Goal: Task Accomplishment & Management: Manage account settings

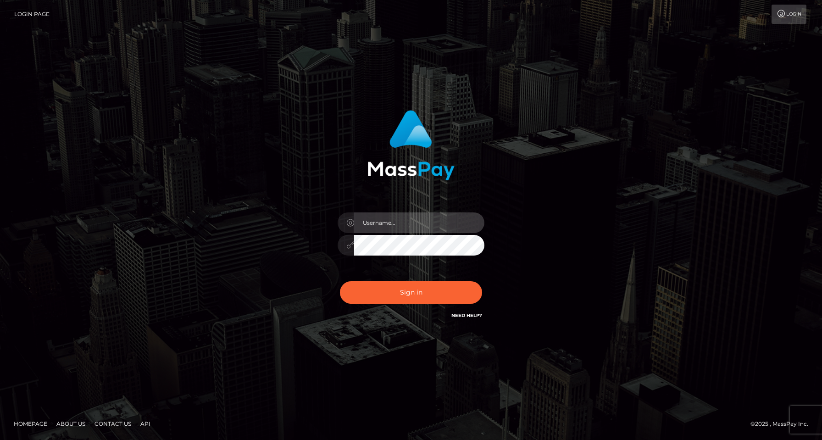
type input "[PERSON_NAME]"
click at [414, 222] on input "[PERSON_NAME]" at bounding box center [419, 222] width 130 height 21
click at [331, 266] on div "[PERSON_NAME]" at bounding box center [411, 241] width 161 height 70
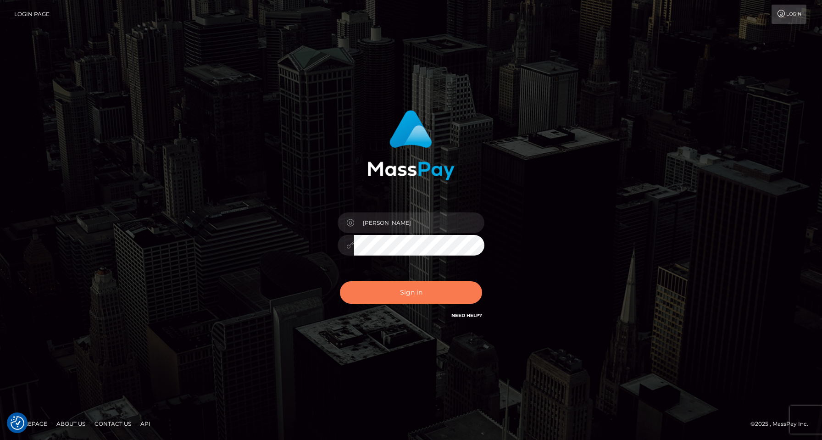
click at [406, 292] on button "Sign in" at bounding box center [411, 292] width 142 height 22
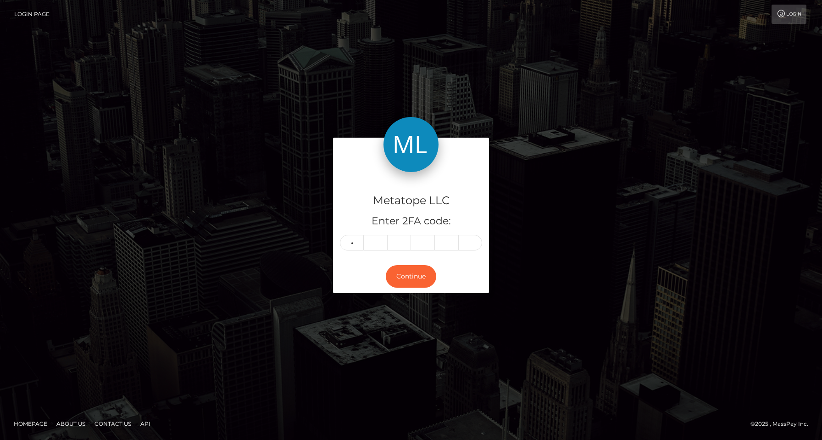
type input "9"
type input "1"
type input "7"
type input "8"
type input "7"
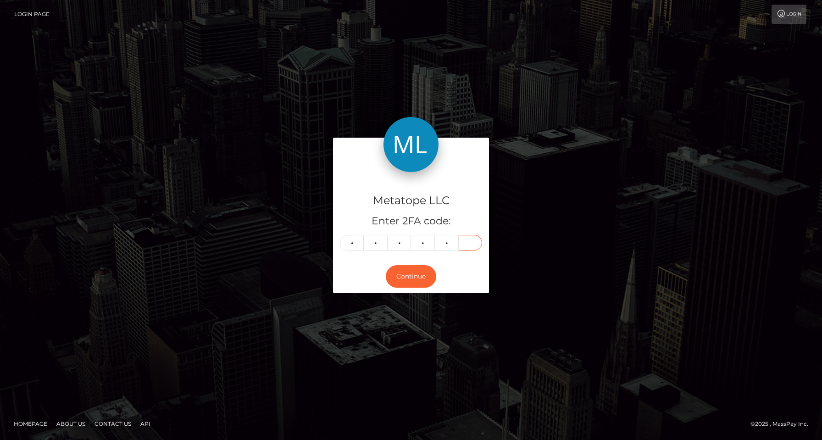
type input "7"
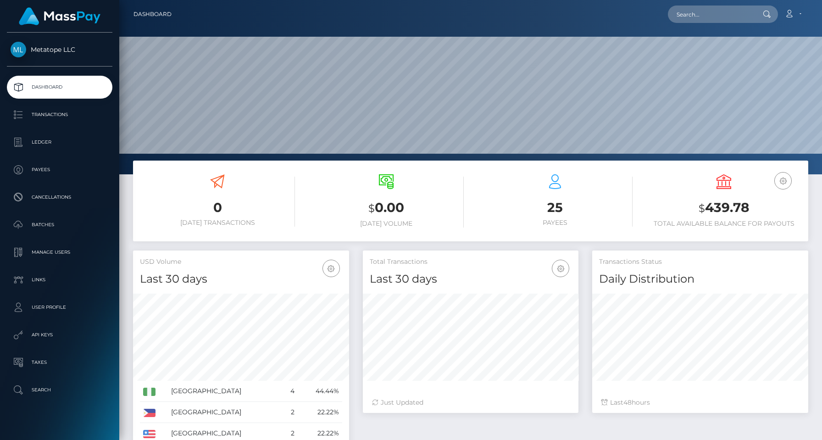
scroll to position [162, 216]
click at [47, 223] on p "Batches" at bounding box center [60, 225] width 98 height 14
